Goal: Check status: Check status

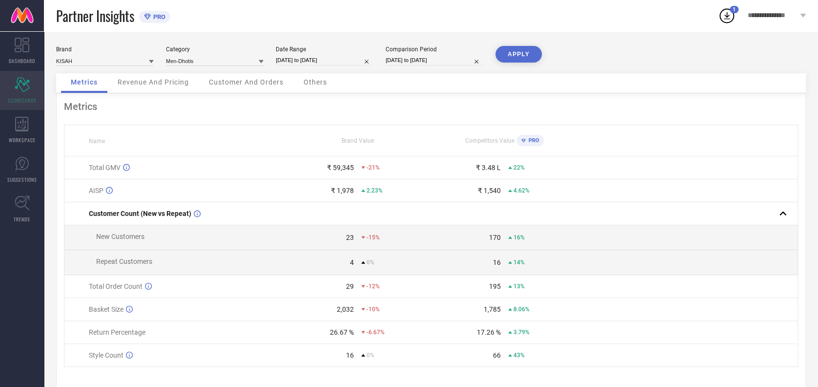
click at [25, 92] on div "Scorecard SCORECARDS" at bounding box center [22, 90] width 44 height 39
click at [8, 121] on div "WORKSPACE" at bounding box center [22, 129] width 44 height 39
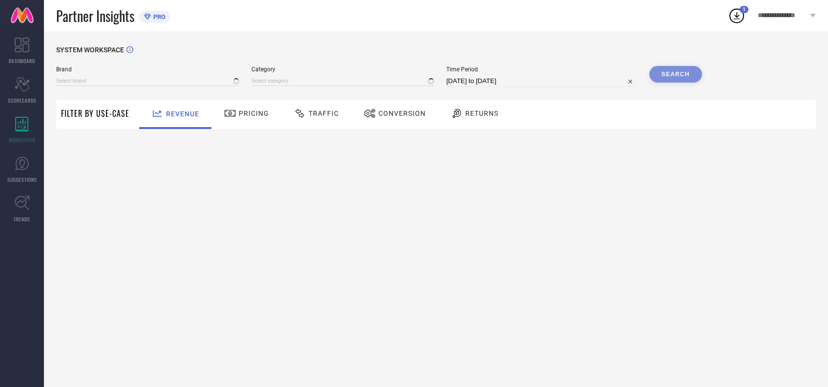
type input "[PERSON_NAME] BY KISAH"
type input "All"
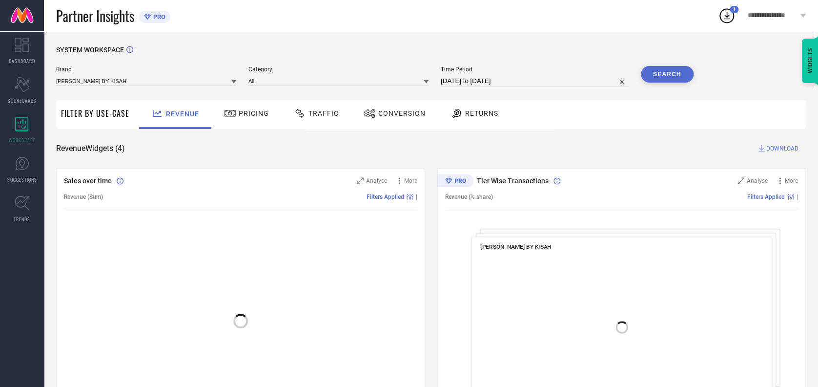
click at [325, 108] on div "Traffic" at bounding box center [316, 113] width 50 height 17
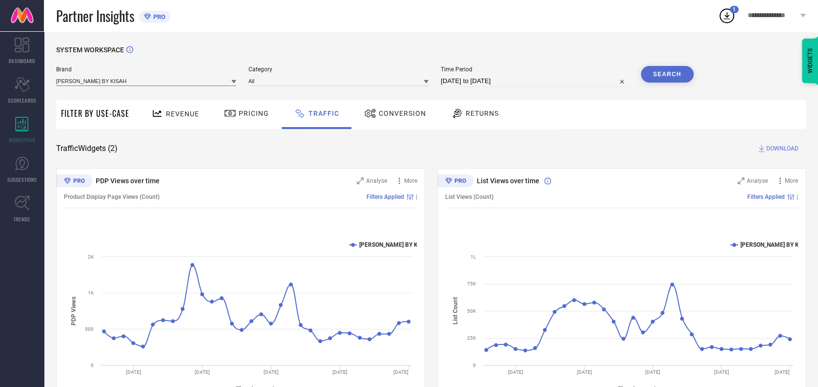
click at [157, 80] on input at bounding box center [146, 81] width 180 height 10
click at [126, 78] on input at bounding box center [146, 81] width 180 height 10
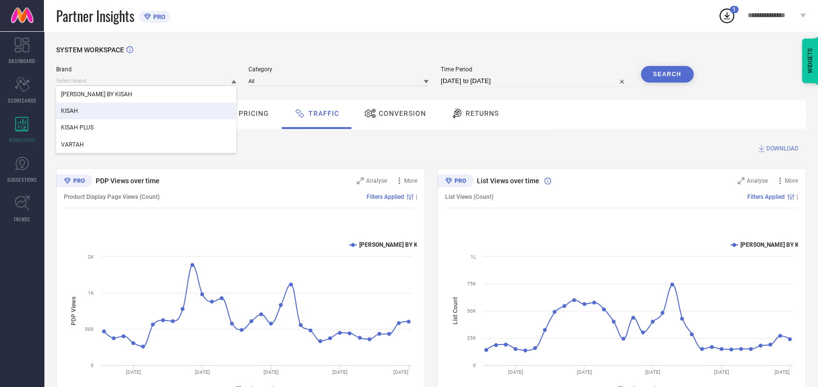
click at [78, 114] on span "KISAH" at bounding box center [69, 110] width 17 height 7
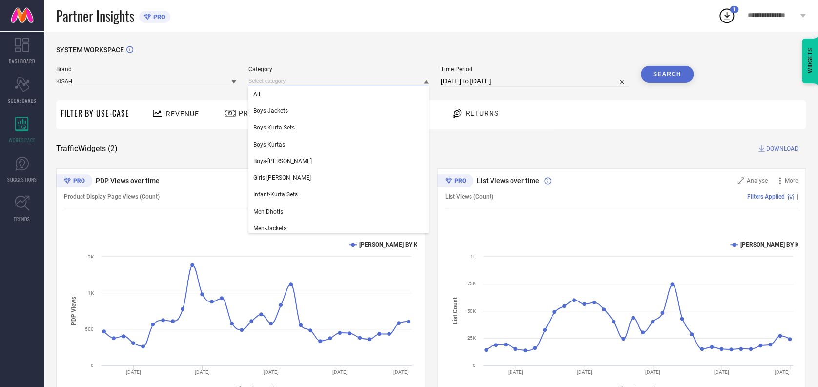
click at [256, 76] on input at bounding box center [338, 81] width 180 height 10
click at [259, 88] on div "All" at bounding box center [338, 94] width 180 height 17
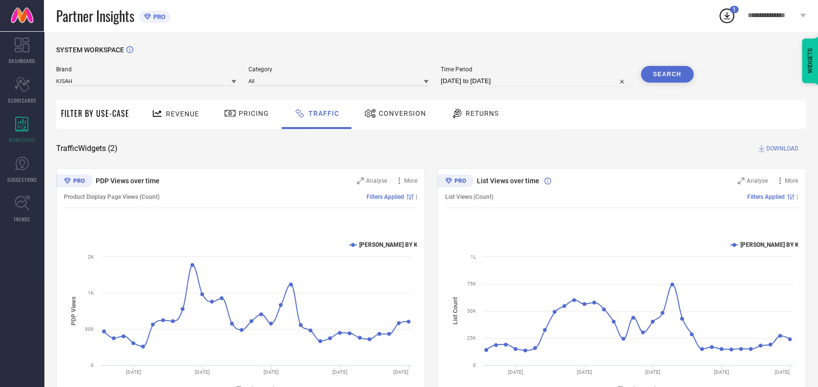
select select "6"
select select "2025"
select select "7"
select select "2025"
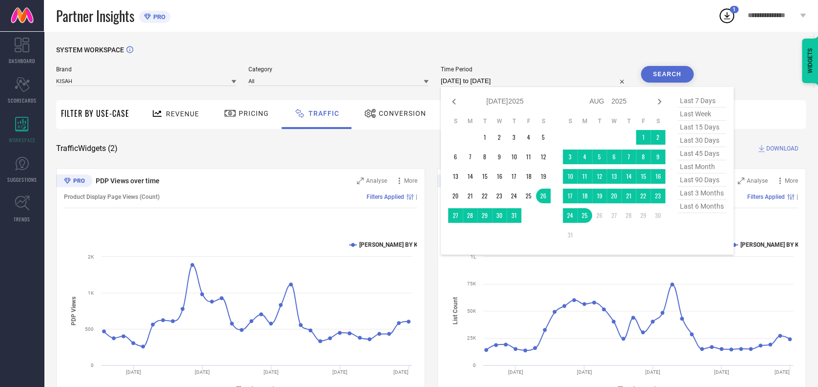
click at [520, 78] on input "[DATE] to [DATE]" at bounding box center [535, 81] width 188 height 12
click at [452, 100] on icon at bounding box center [453, 102] width 3 height 6
select select "5"
select select "2025"
select select "6"
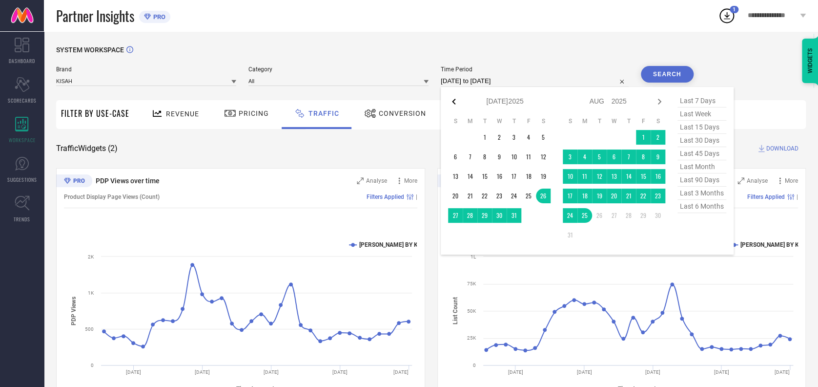
select select "2025"
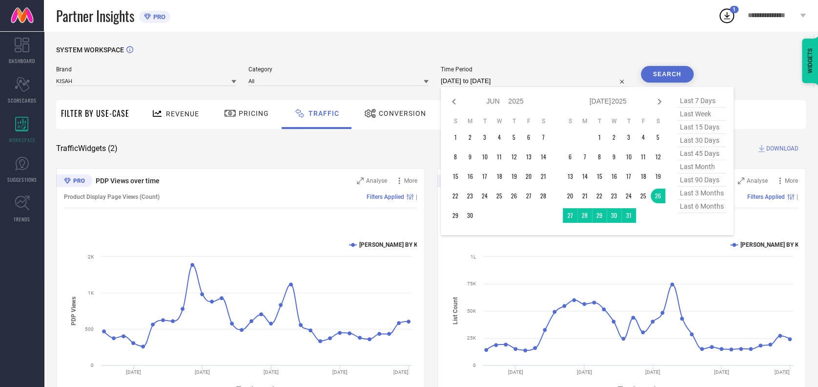
click at [452, 100] on icon at bounding box center [453, 102] width 3 height 6
select select "4"
select select "2025"
select select "5"
select select "2025"
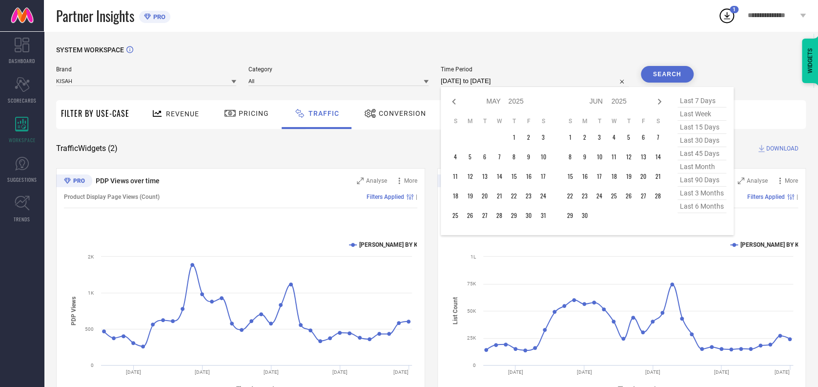
click at [452, 100] on icon at bounding box center [453, 102] width 3 height 6
select select "3"
select select "2025"
select select "4"
select select "2025"
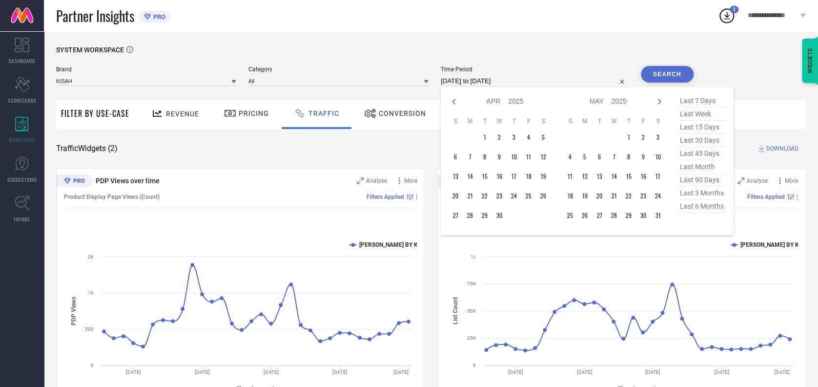
click at [452, 100] on icon at bounding box center [453, 102] width 3 height 6
select select "2"
select select "2025"
select select "3"
select select "2025"
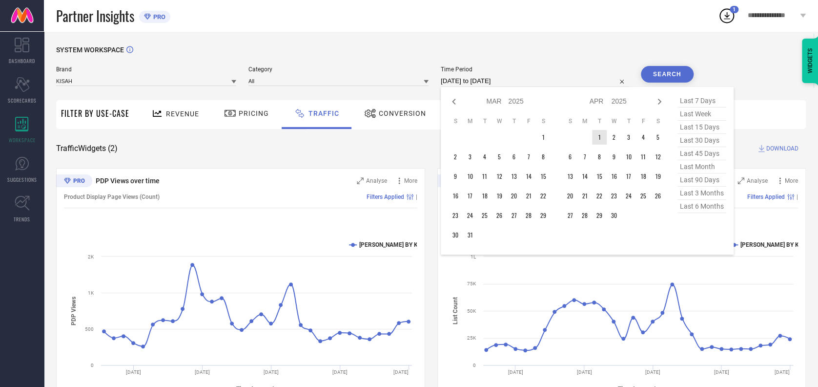
type input "After [DATE]"
click at [595, 132] on td "1" at bounding box center [599, 137] width 15 height 15
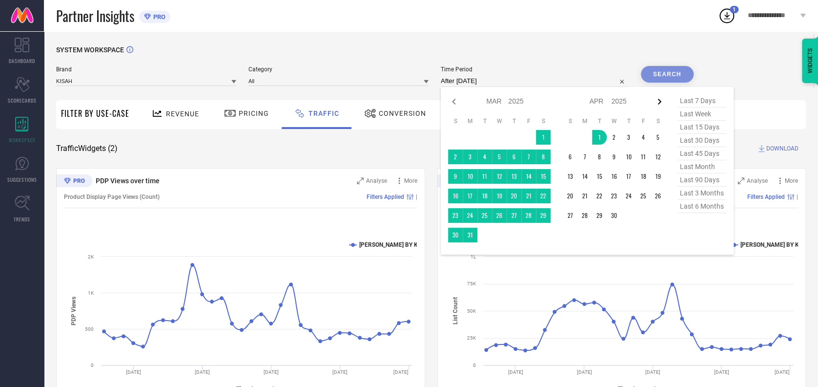
click at [656, 99] on icon at bounding box center [659, 102] width 12 height 12
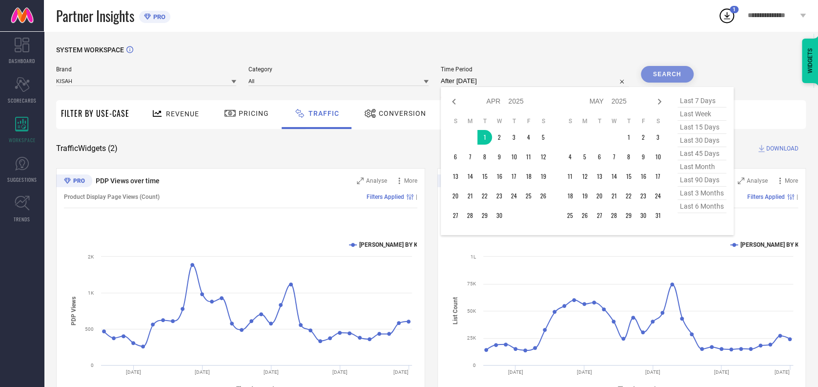
click at [656, 99] on icon at bounding box center [659, 102] width 12 height 12
select select "4"
select select "2025"
select select "5"
select select "2025"
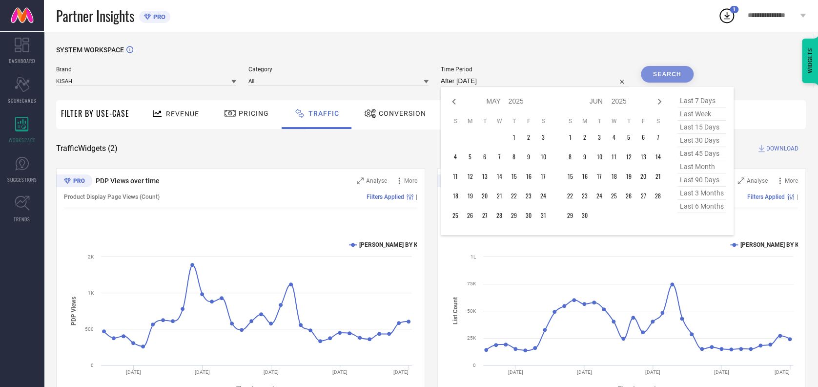
click at [656, 99] on icon at bounding box center [659, 102] width 12 height 12
select select "5"
select select "2025"
select select "6"
select select "2025"
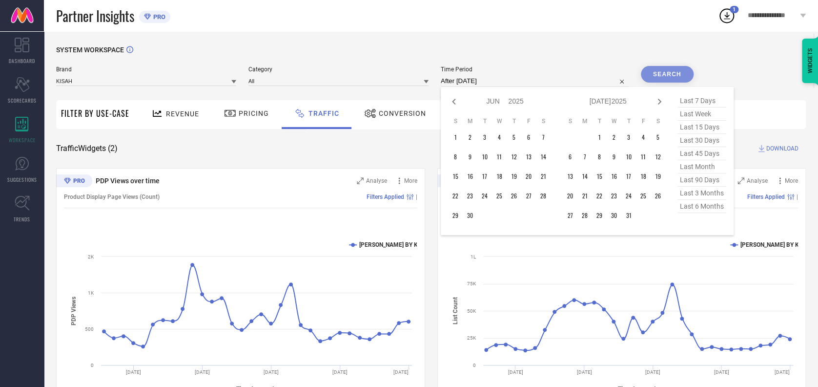
click at [656, 99] on icon at bounding box center [659, 102] width 12 height 12
select select "6"
select select "2025"
select select "7"
select select "2025"
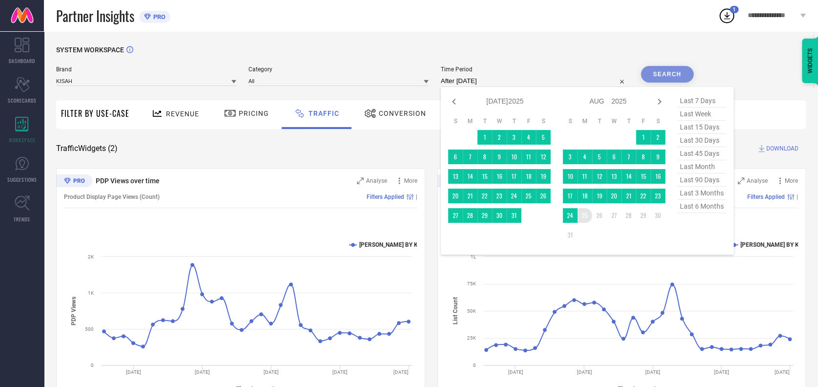
type input "[DATE] to [DATE]"
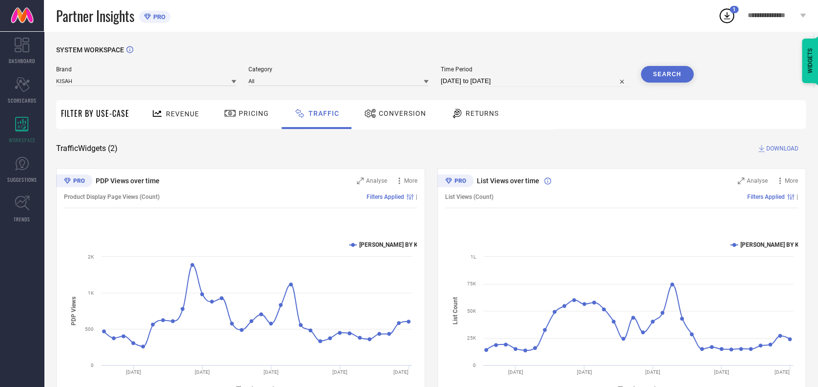
click at [666, 75] on button "Search" at bounding box center [667, 74] width 53 height 17
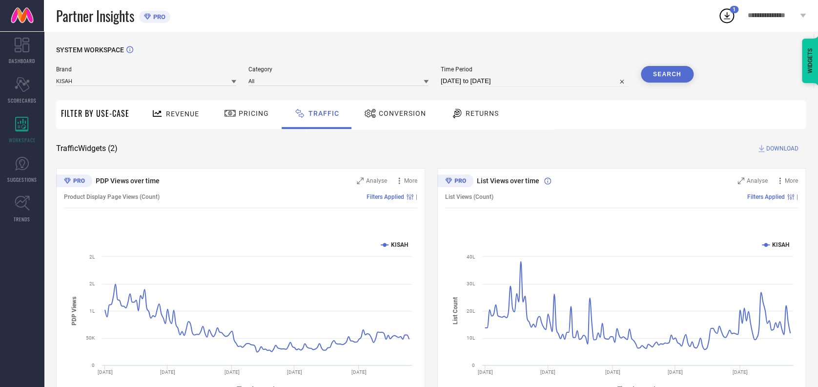
click at [679, 123] on div "Revenue Pricing Traffic Conversion Returns" at bounding box center [470, 114] width 672 height 29
click at [773, 148] on span "DOWNLOAD" at bounding box center [782, 148] width 32 height 10
click at [472, 53] on div "SYSTEM WORKSPACE" at bounding box center [431, 56] width 750 height 20
